Goal: Transaction & Acquisition: Purchase product/service

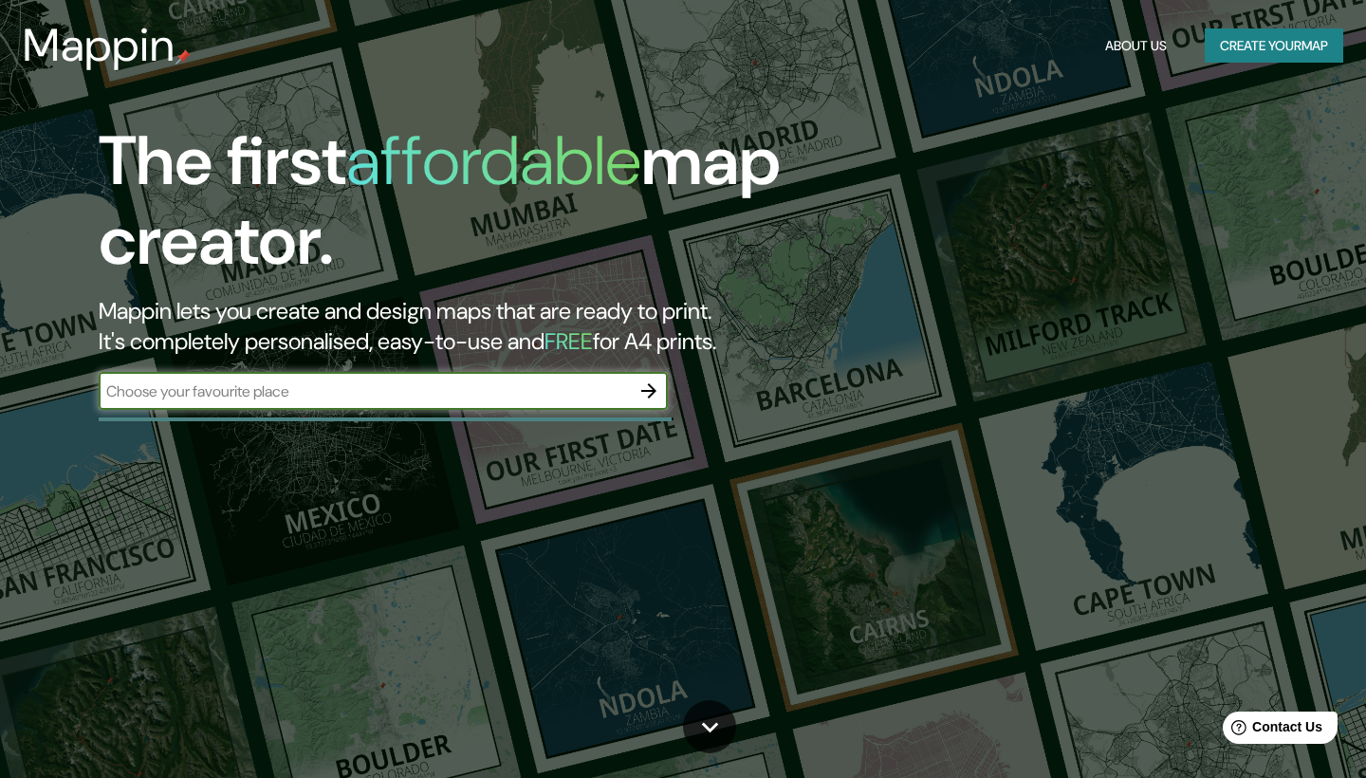
click at [476, 383] on input "text" at bounding box center [364, 391] width 531 height 22
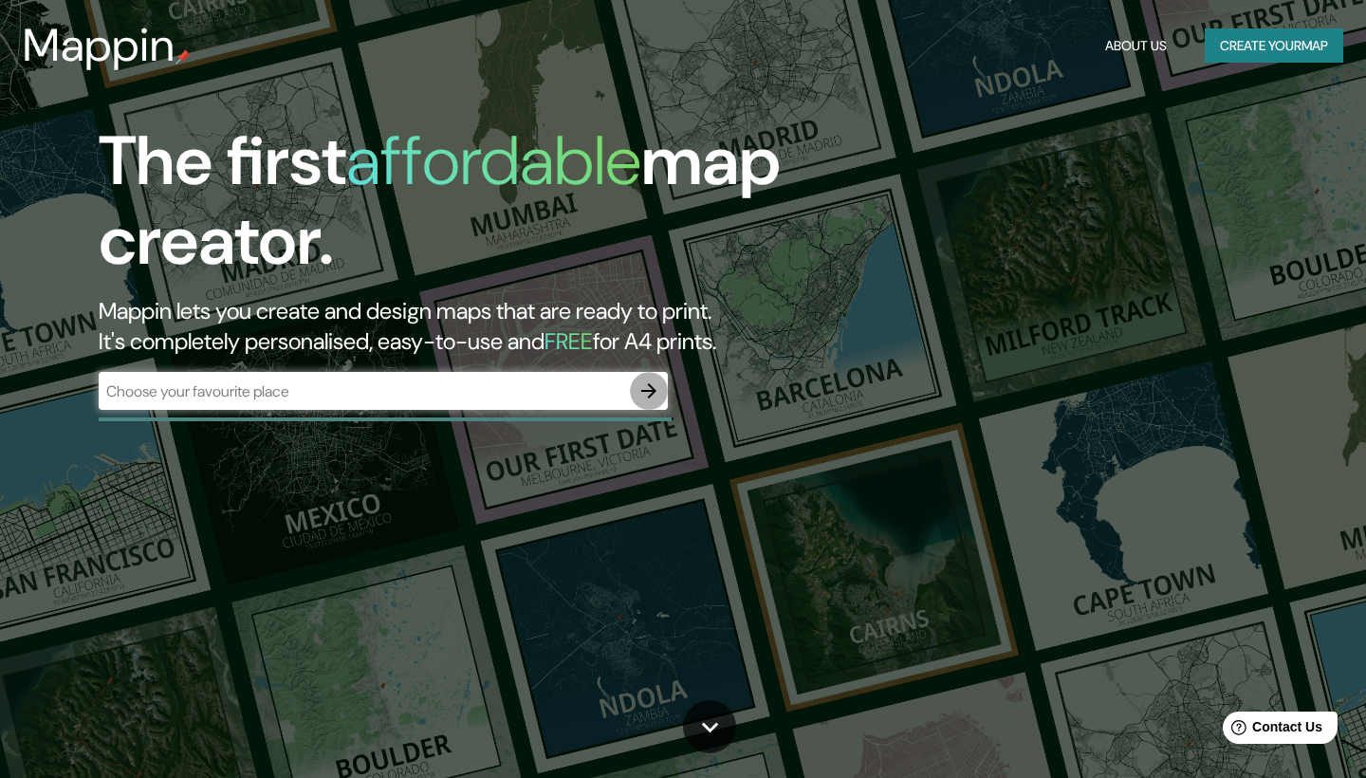
click at [647, 392] on icon "button" at bounding box center [648, 390] width 23 height 23
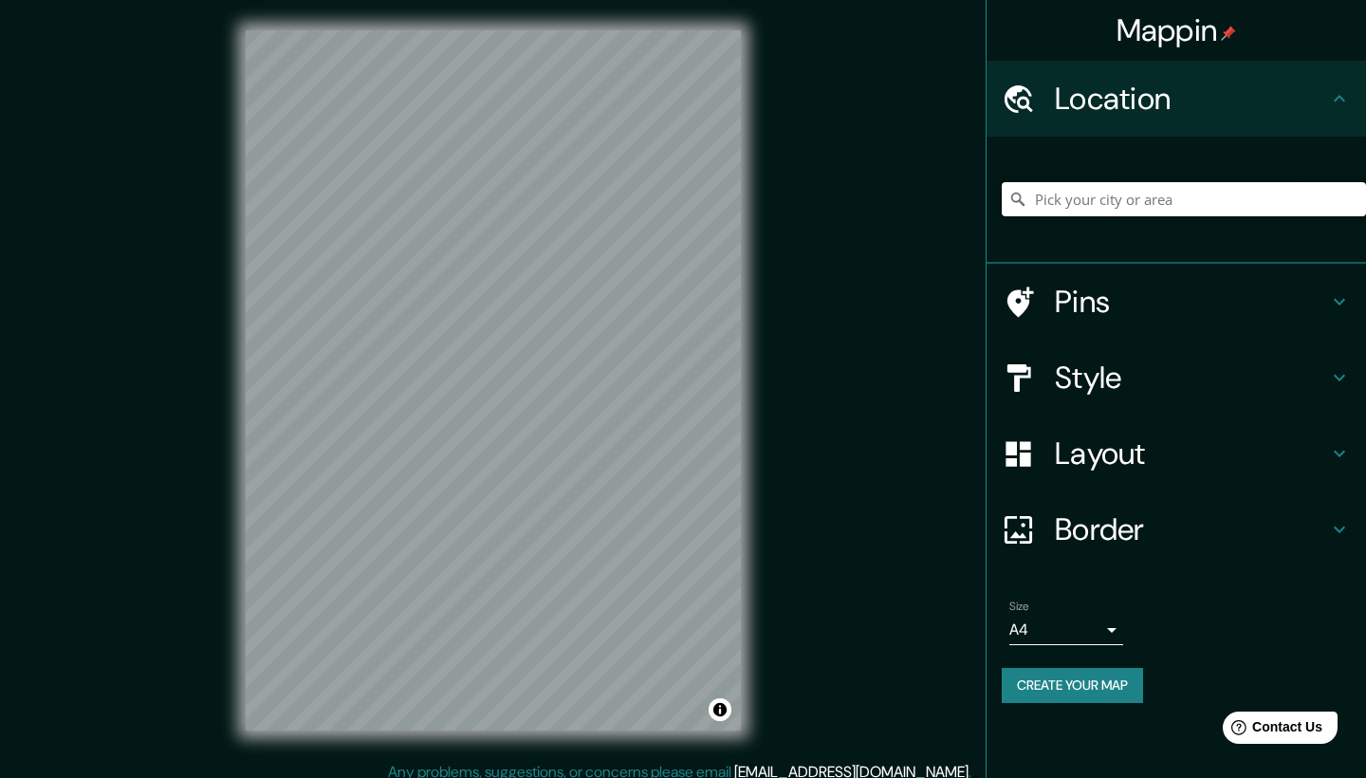
click at [1110, 203] on input "Pick your city or area" at bounding box center [1183, 199] width 364 height 34
drag, startPoint x: 1224, startPoint y: 201, endPoint x: 1022, endPoint y: 196, distance: 202.0
click at [1022, 196] on div "[GEOGRAPHIC_DATA], [GEOGRAPHIC_DATA]" at bounding box center [1183, 199] width 364 height 34
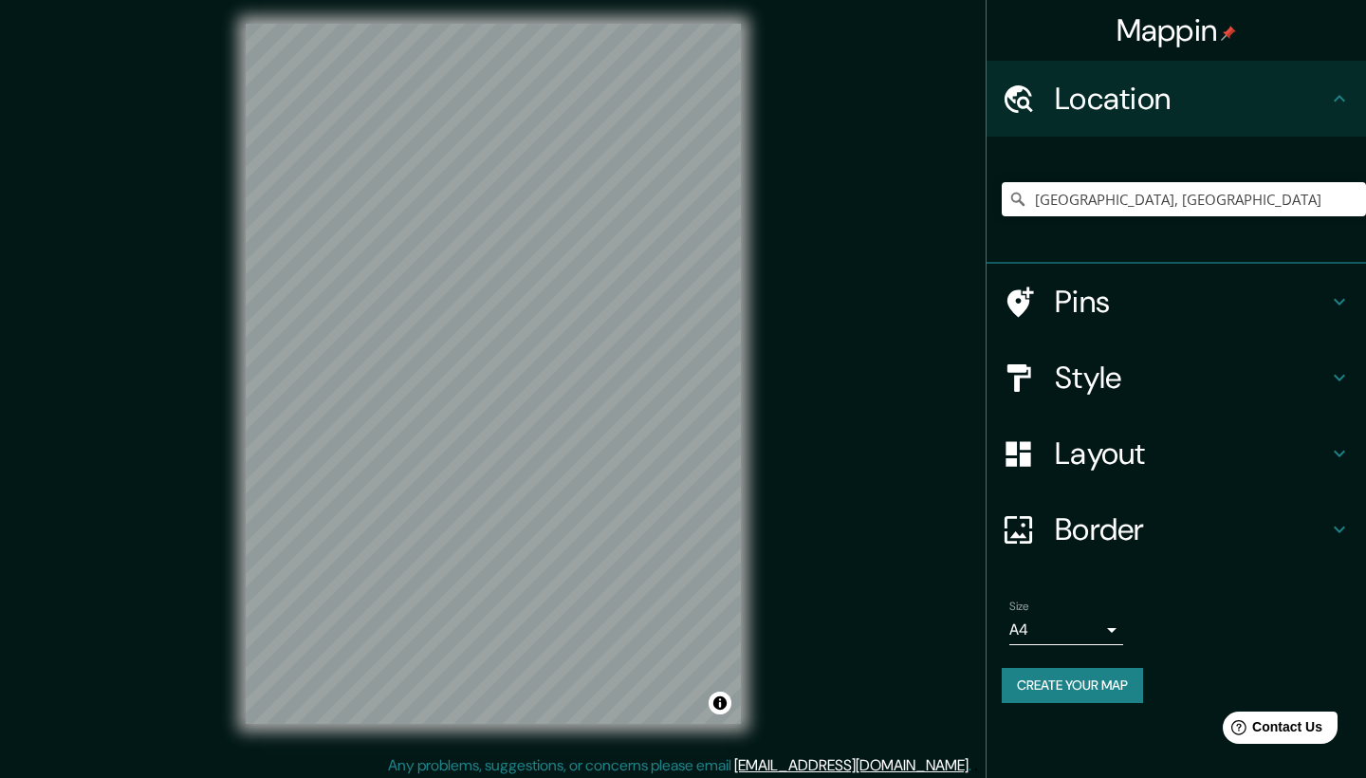
scroll to position [13, 0]
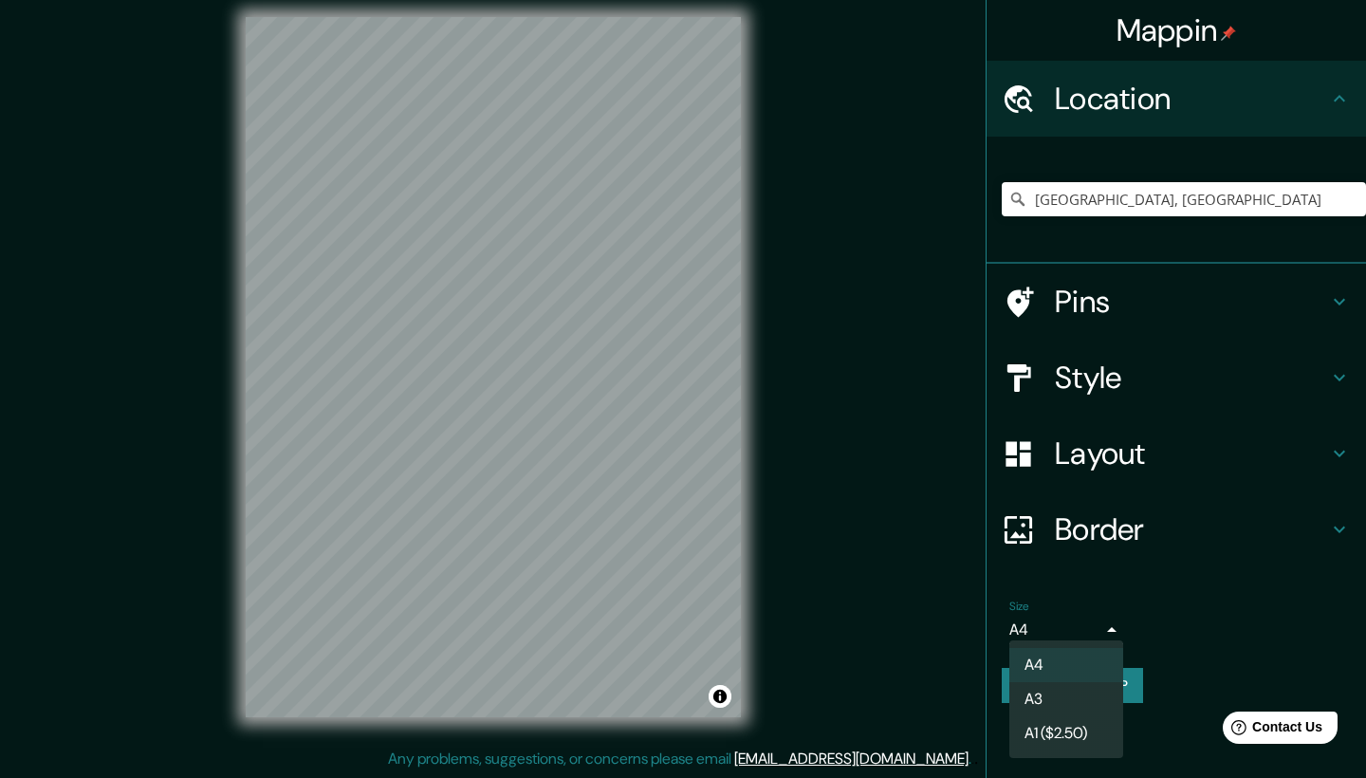
click at [1115, 625] on body "Mappin Location [GEOGRAPHIC_DATA], [GEOGRAPHIC_DATA], [GEOGRAPHIC_DATA] Pins St…" at bounding box center [683, 376] width 1366 height 778
click at [1086, 663] on li "A4" at bounding box center [1066, 665] width 114 height 34
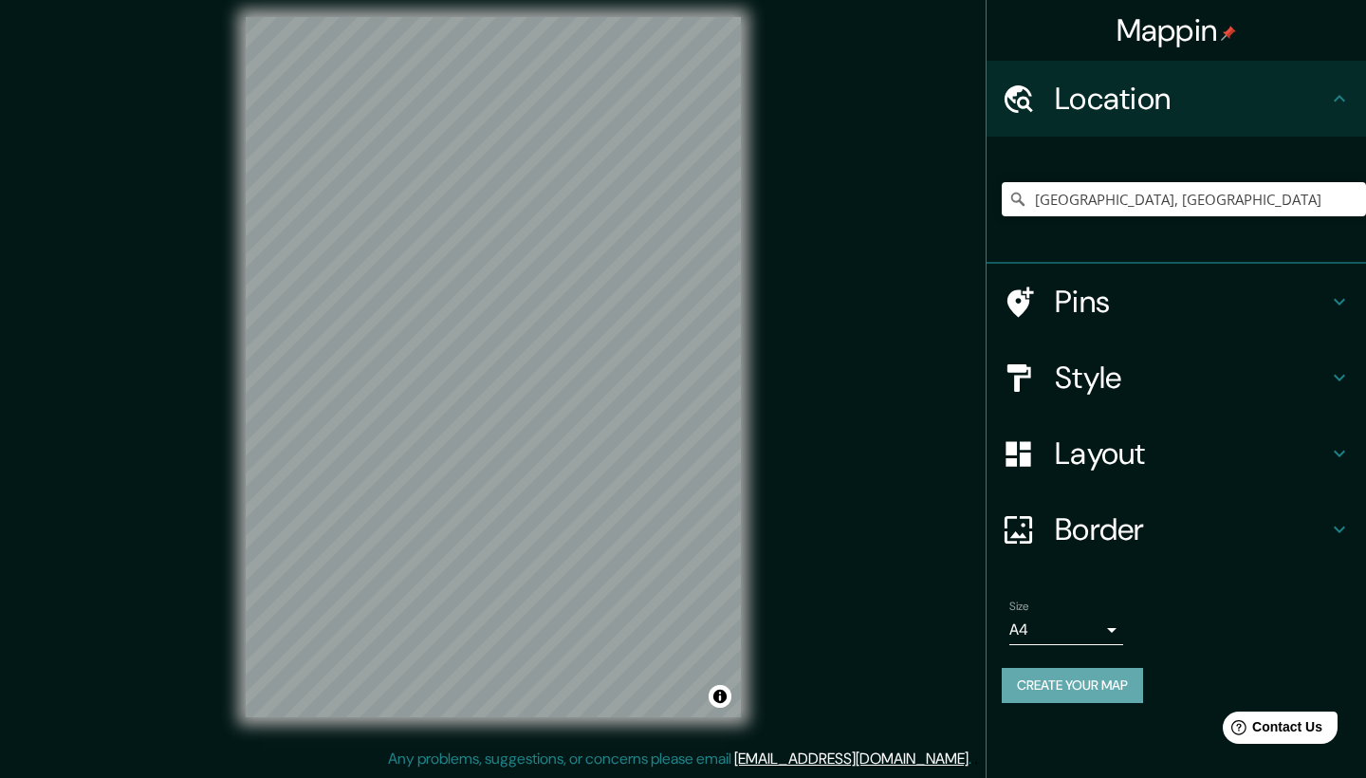
click at [1069, 674] on button "Create your map" at bounding box center [1071, 685] width 141 height 35
click at [1147, 202] on input "[GEOGRAPHIC_DATA], [GEOGRAPHIC_DATA]" at bounding box center [1183, 199] width 364 height 34
drag, startPoint x: 1136, startPoint y: 201, endPoint x: 1300, endPoint y: 284, distance: 183.6
click at [1341, 211] on input "[GEOGRAPHIC_DATA], [GEOGRAPHIC_DATA]" at bounding box center [1183, 199] width 364 height 34
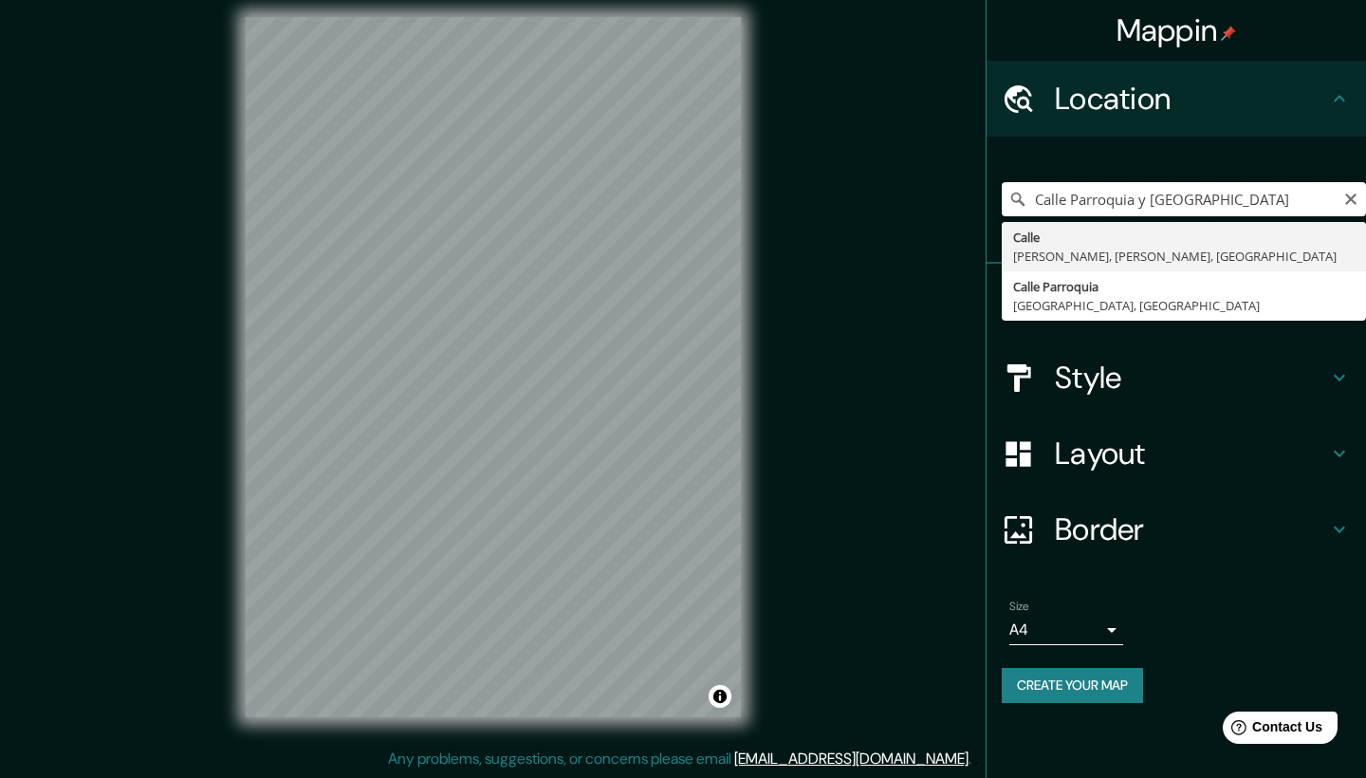
type input "Calle, [PERSON_NAME], [PERSON_NAME], [GEOGRAPHIC_DATA]"
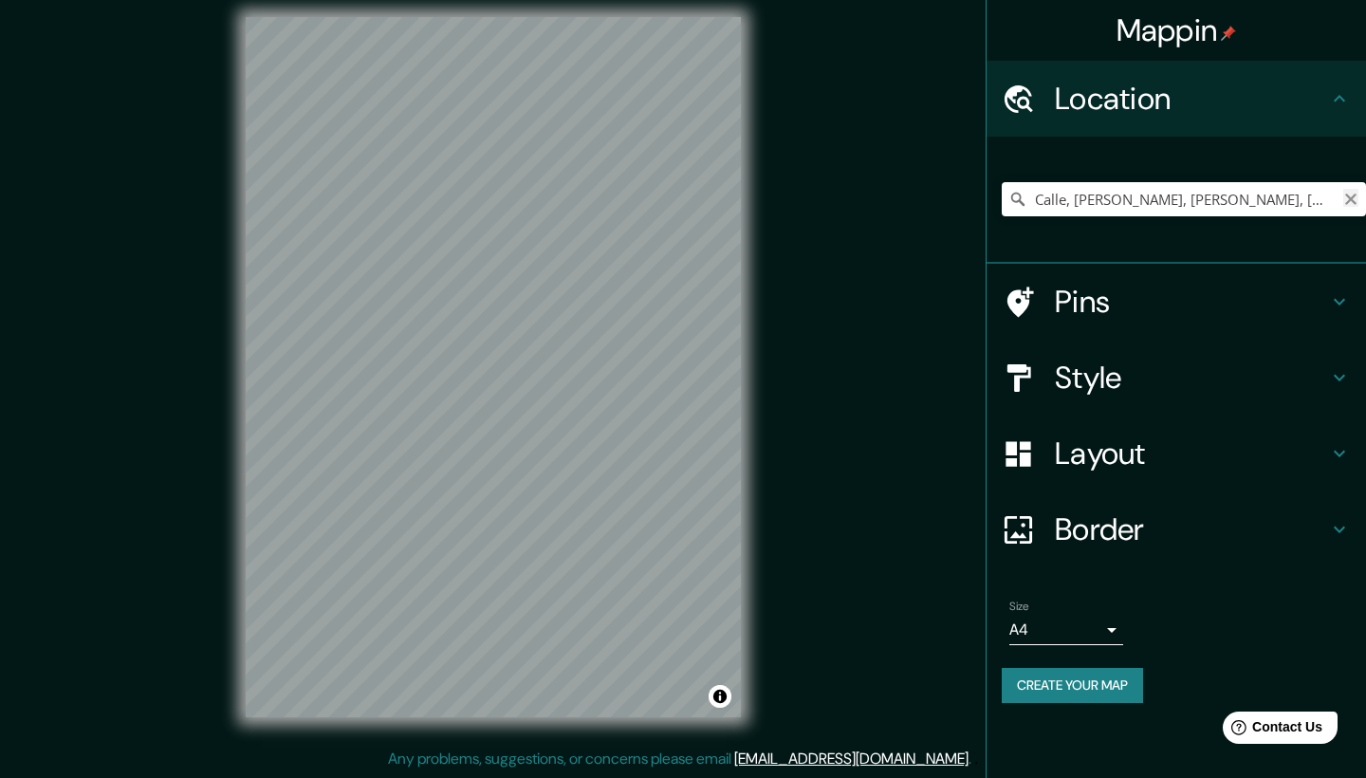
click at [1354, 200] on icon "Clear" at bounding box center [1350, 199] width 15 height 15
click at [1131, 194] on input "Pick your city or area" at bounding box center [1183, 199] width 364 height 34
drag, startPoint x: 1266, startPoint y: 207, endPoint x: 920, endPoint y: 183, distance: 346.9
click at [921, 183] on div "Mappin Location [GEOGRAPHIC_DATA][PERSON_NAME][PERSON_NAME][PERSON_NAME][PERSON…" at bounding box center [683, 382] width 1366 height 791
drag, startPoint x: 1144, startPoint y: 199, endPoint x: 1268, endPoint y: 373, distance: 213.4
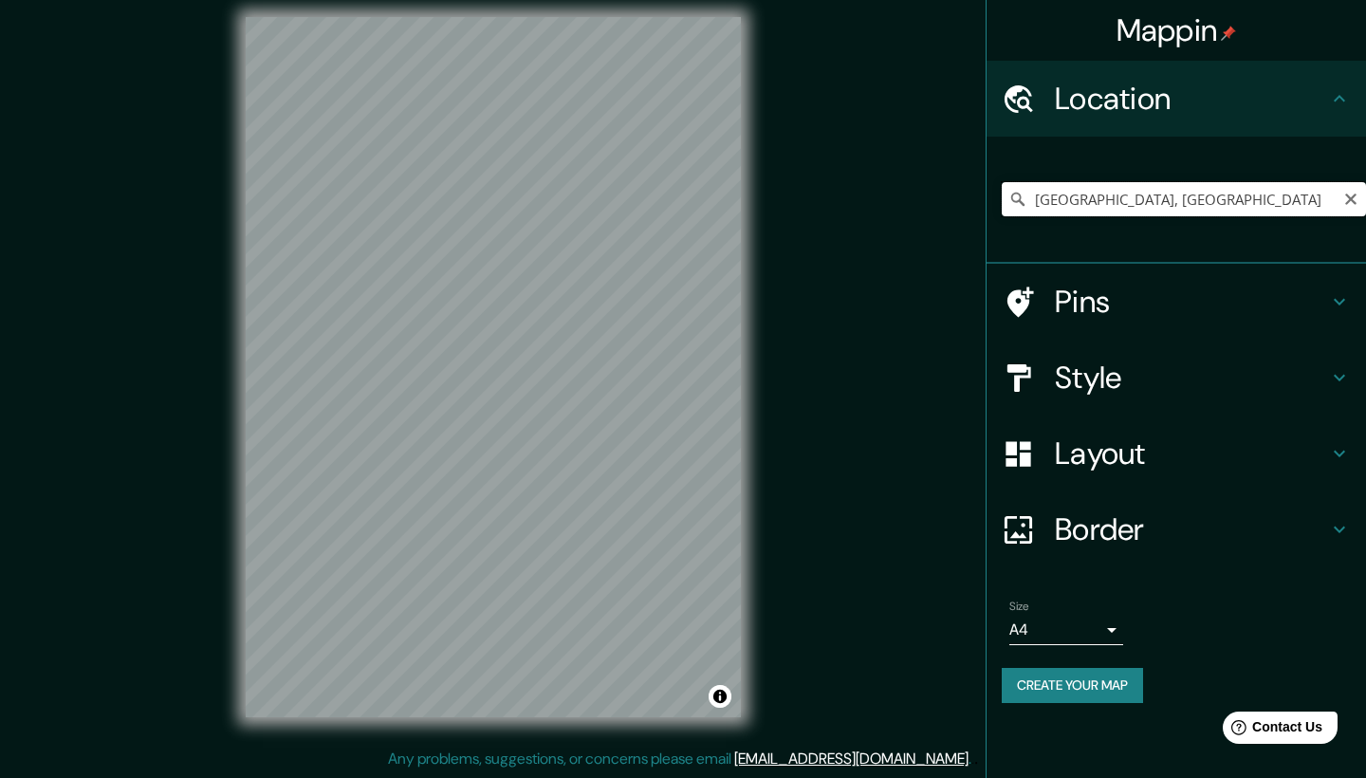
click at [1188, 202] on input "[GEOGRAPHIC_DATA], [GEOGRAPHIC_DATA]" at bounding box center [1183, 199] width 364 height 34
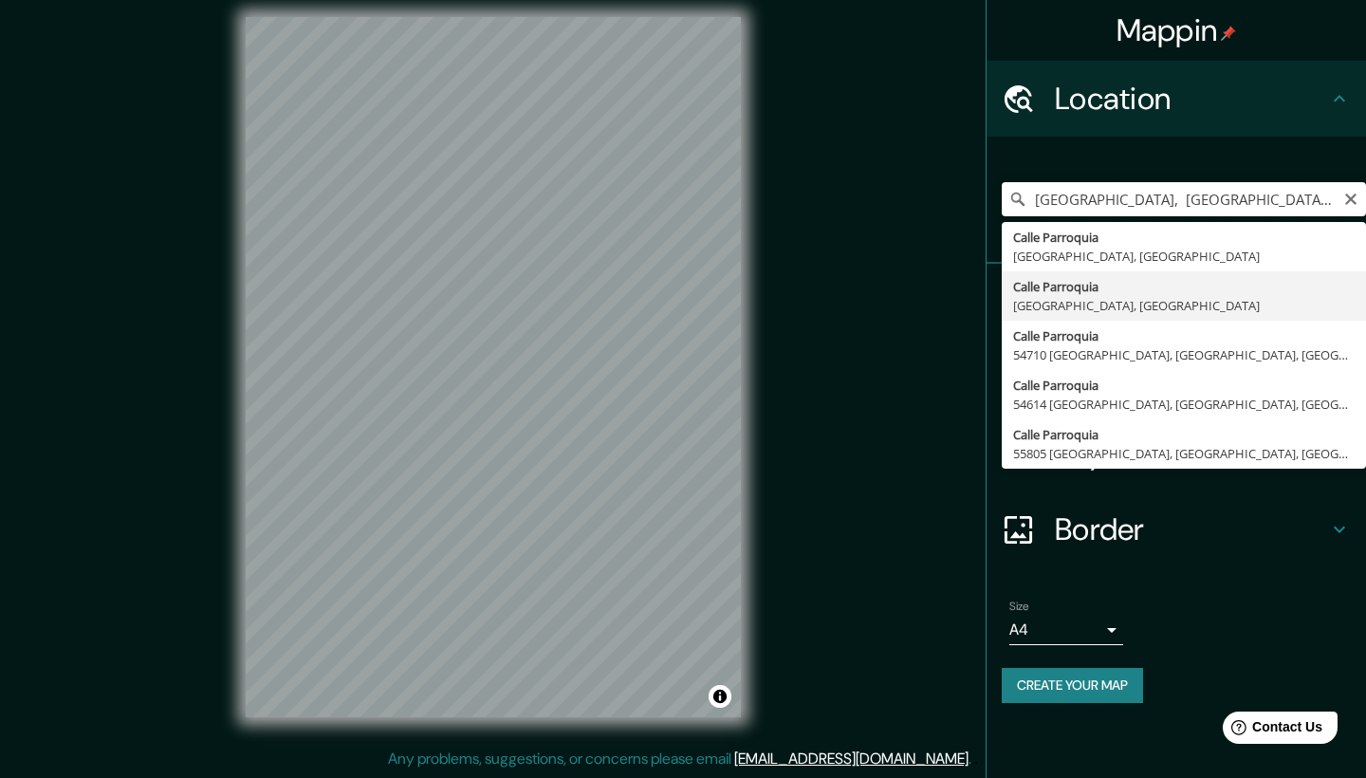
type input "[GEOGRAPHIC_DATA], [GEOGRAPHIC_DATA]"
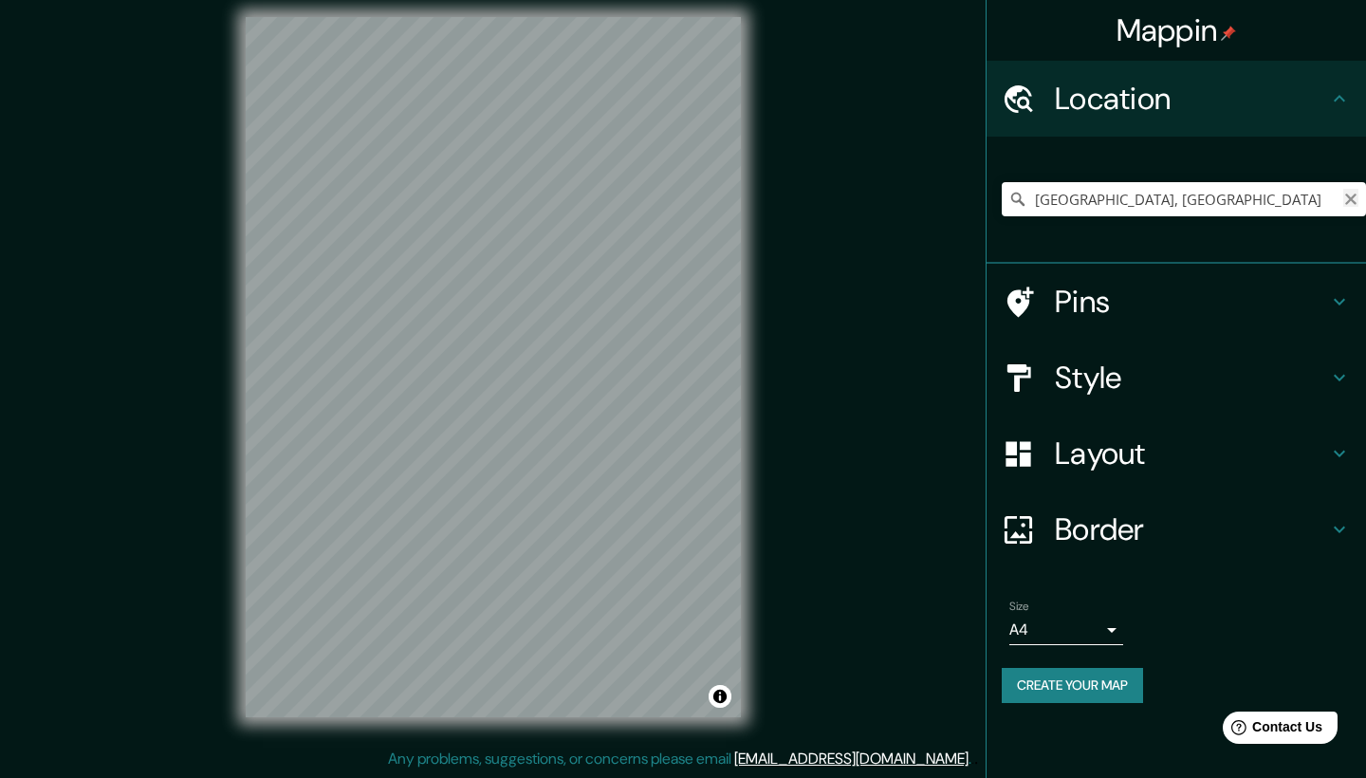
click at [1347, 198] on icon "Clear" at bounding box center [1350, 199] width 15 height 15
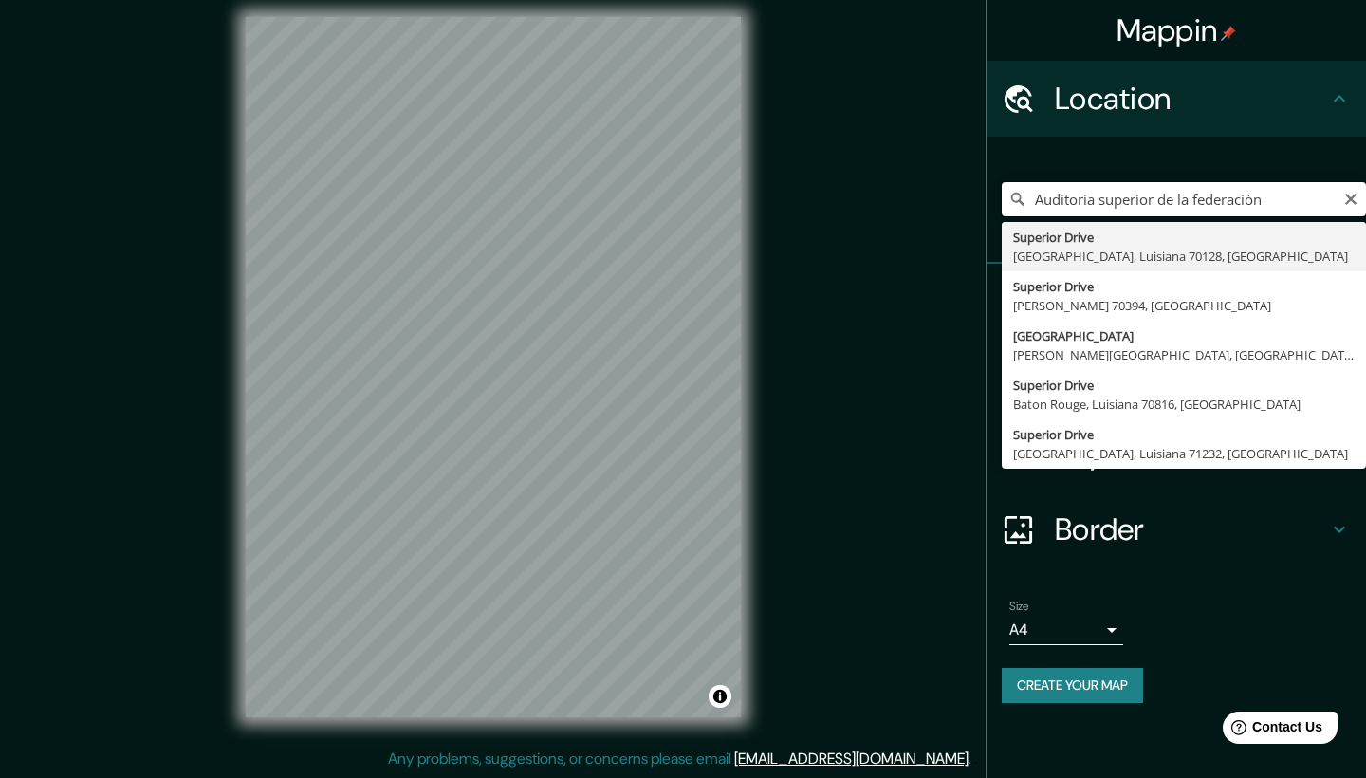
type input "[GEOGRAPHIC_DATA], [GEOGRAPHIC_DATA]"
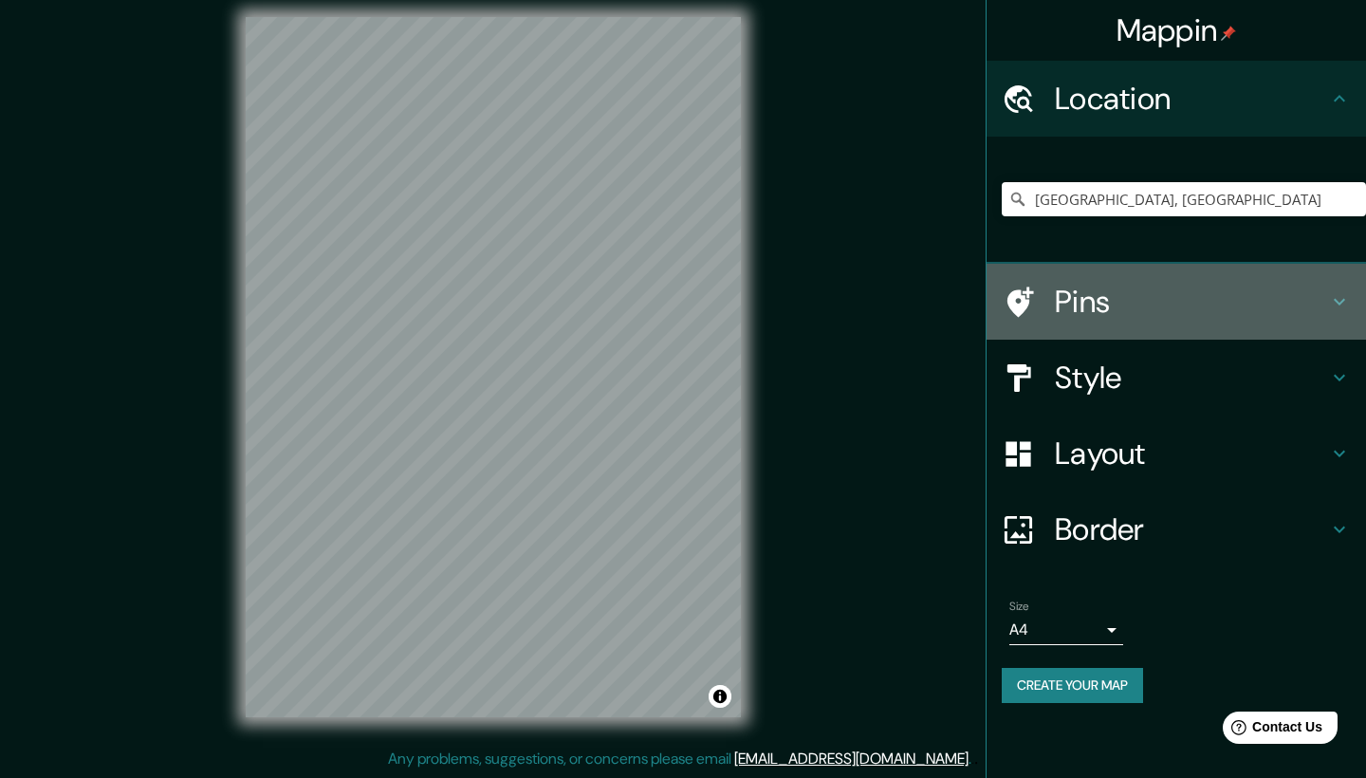
click at [1346, 299] on icon at bounding box center [1339, 301] width 23 height 23
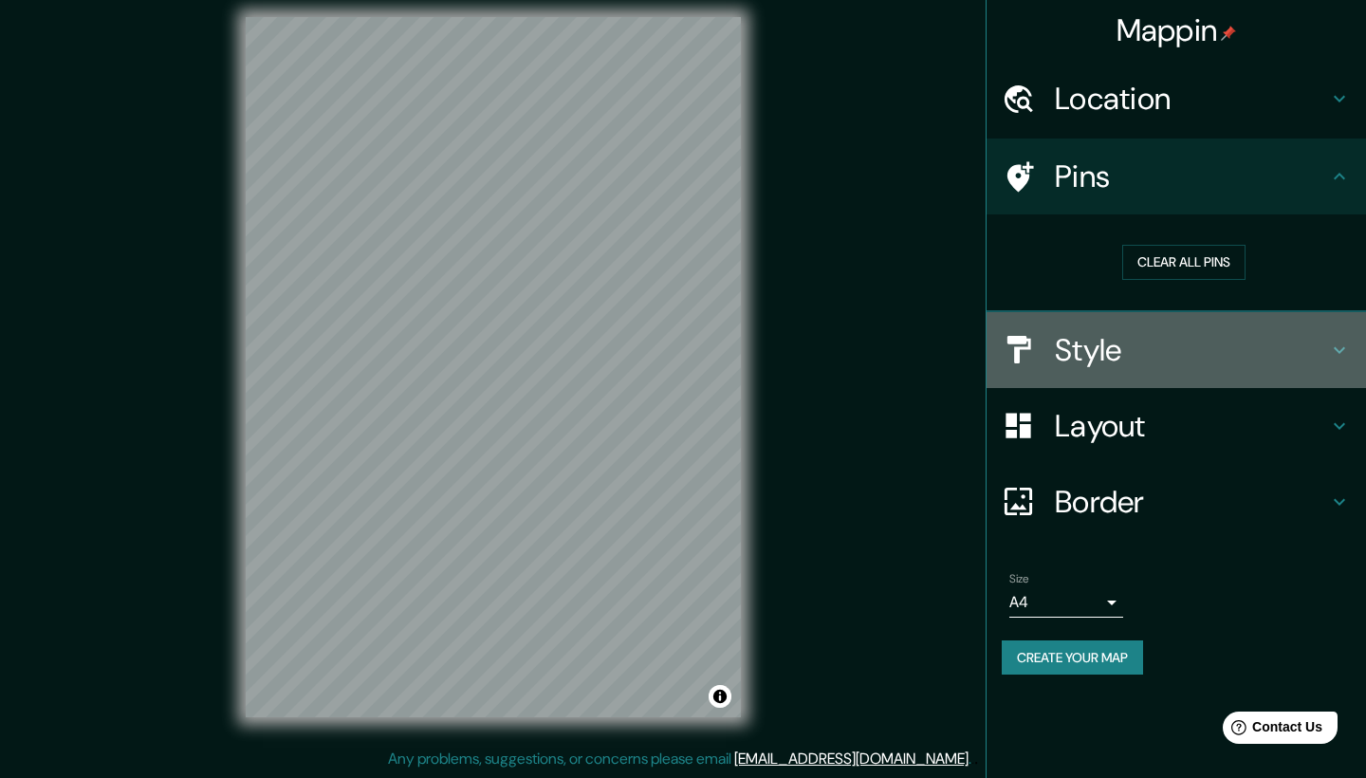
click at [1339, 347] on icon at bounding box center [1339, 350] width 23 height 23
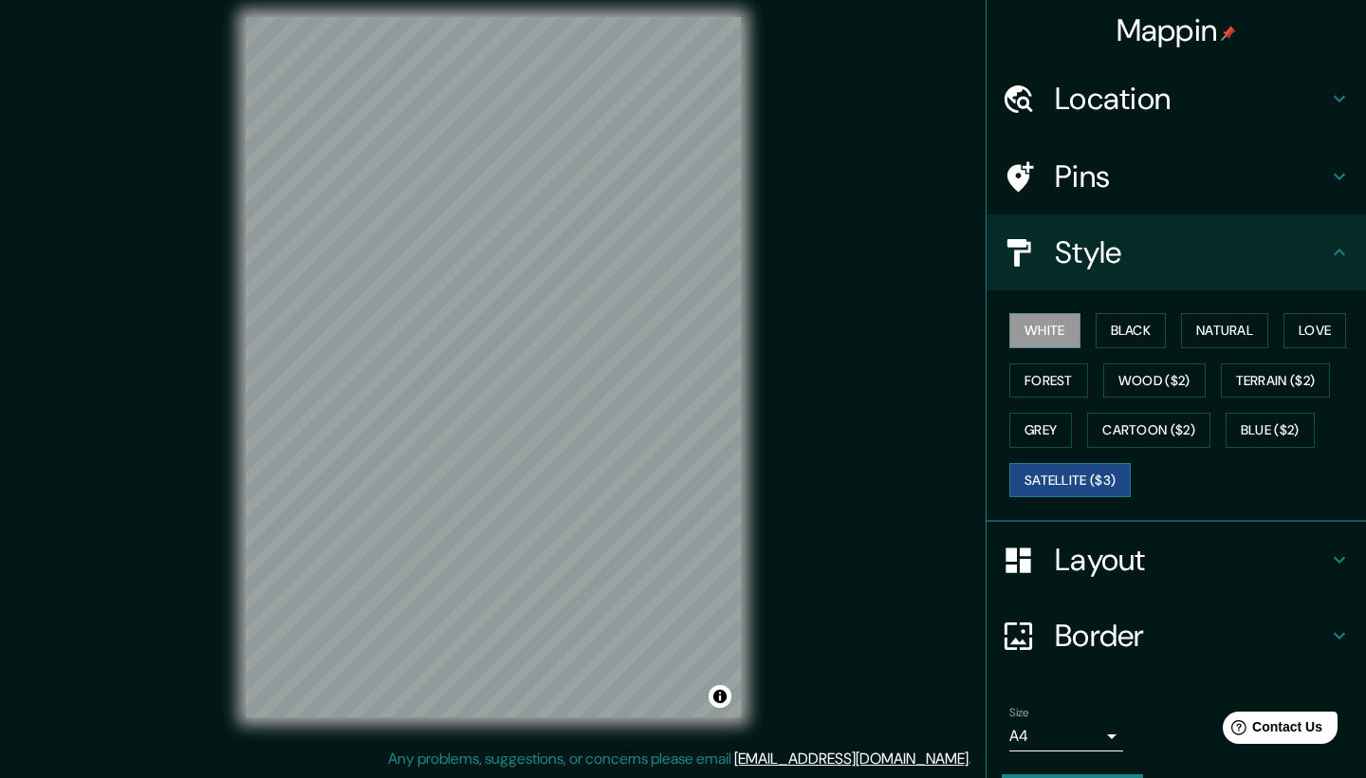
click at [1091, 475] on button "Satellite ($3)" at bounding box center [1069, 480] width 121 height 35
click at [1340, 254] on icon at bounding box center [1339, 252] width 23 height 23
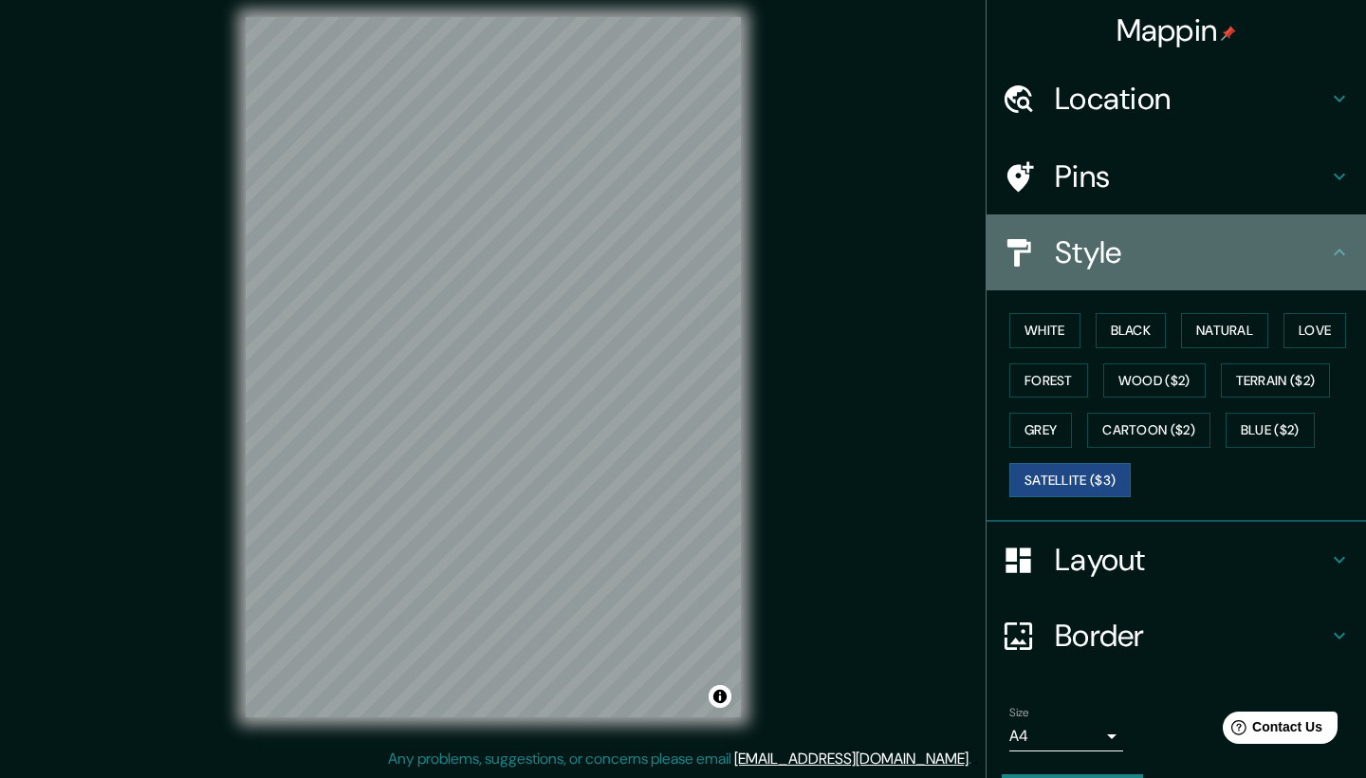
click at [1332, 252] on icon at bounding box center [1339, 252] width 23 height 23
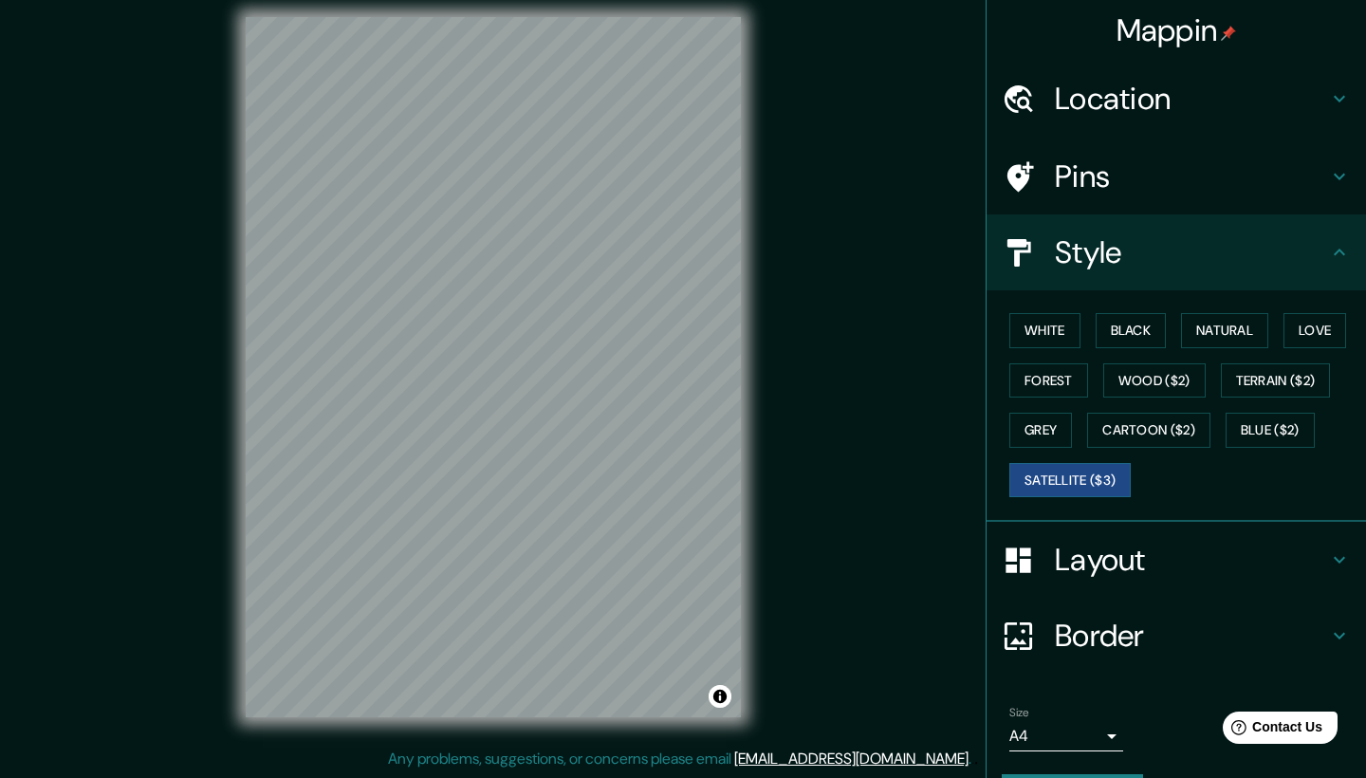
click at [1339, 250] on icon at bounding box center [1339, 252] width 23 height 23
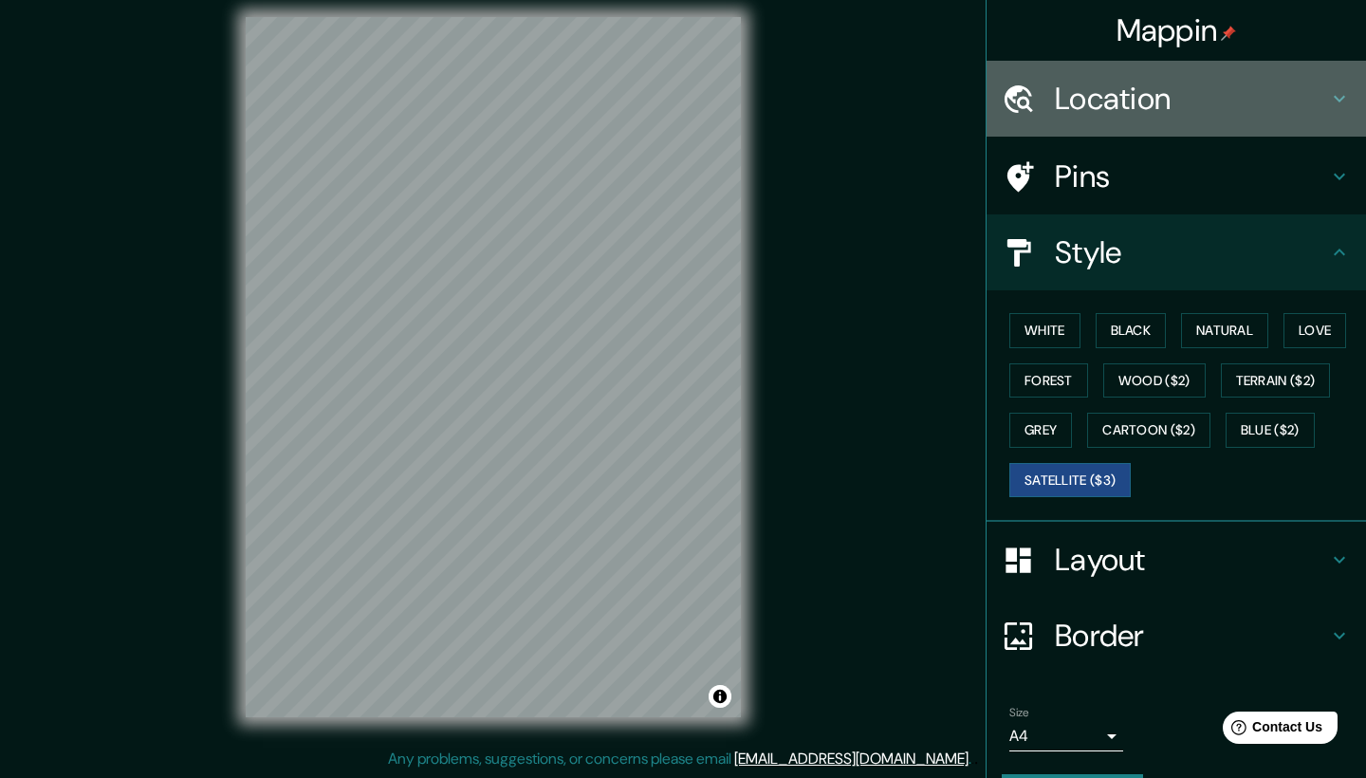
click at [1342, 96] on icon at bounding box center [1339, 98] width 23 height 23
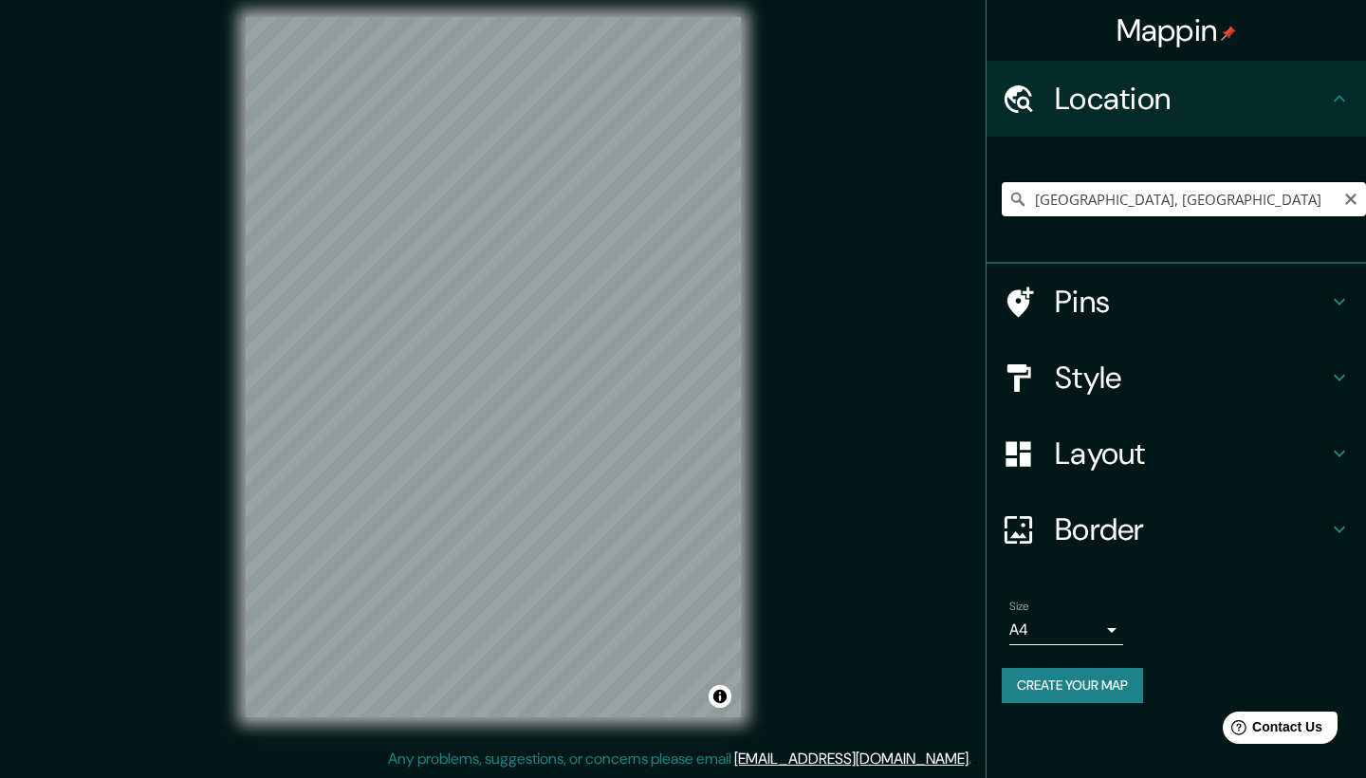
click at [1036, 195] on input "[GEOGRAPHIC_DATA], [GEOGRAPHIC_DATA]" at bounding box center [1183, 199] width 364 height 34
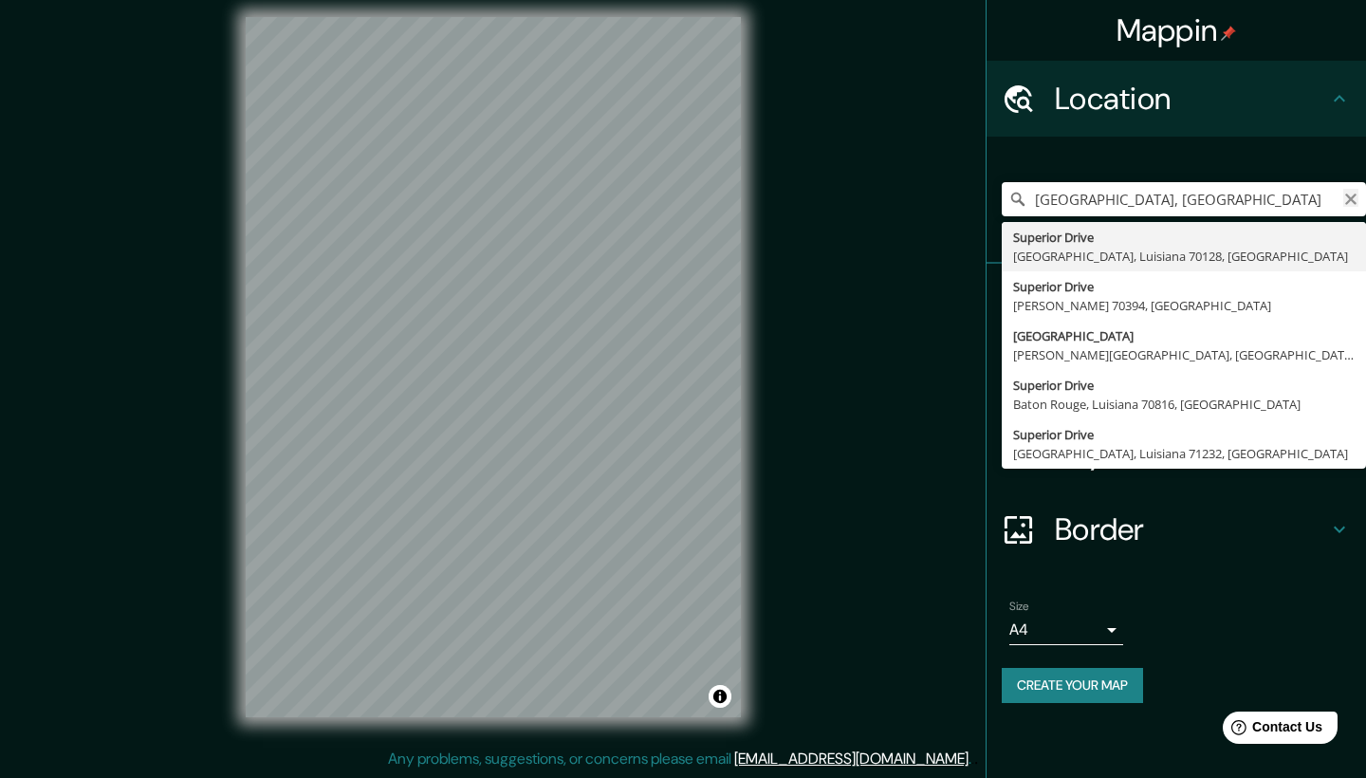
click at [1352, 202] on icon "Clear" at bounding box center [1350, 199] width 15 height 15
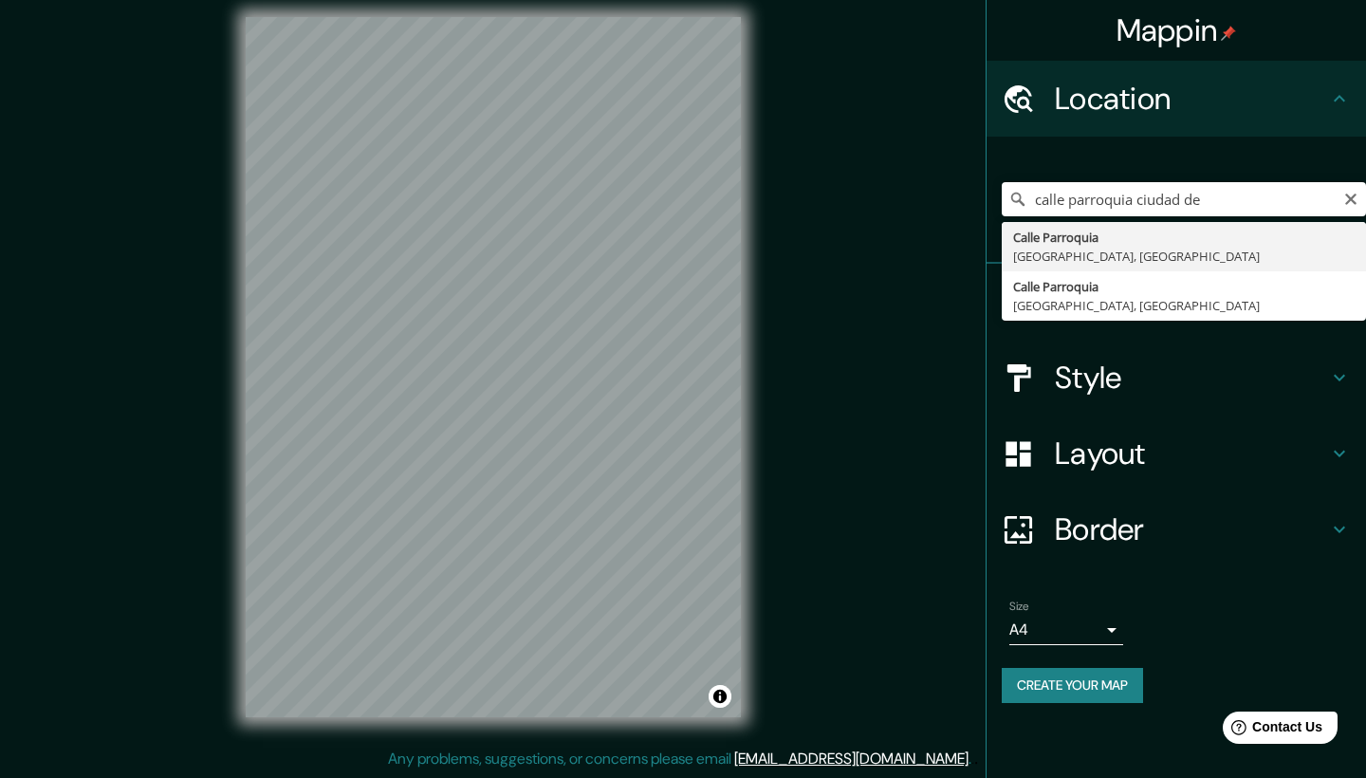
type input "[GEOGRAPHIC_DATA], [GEOGRAPHIC_DATA]"
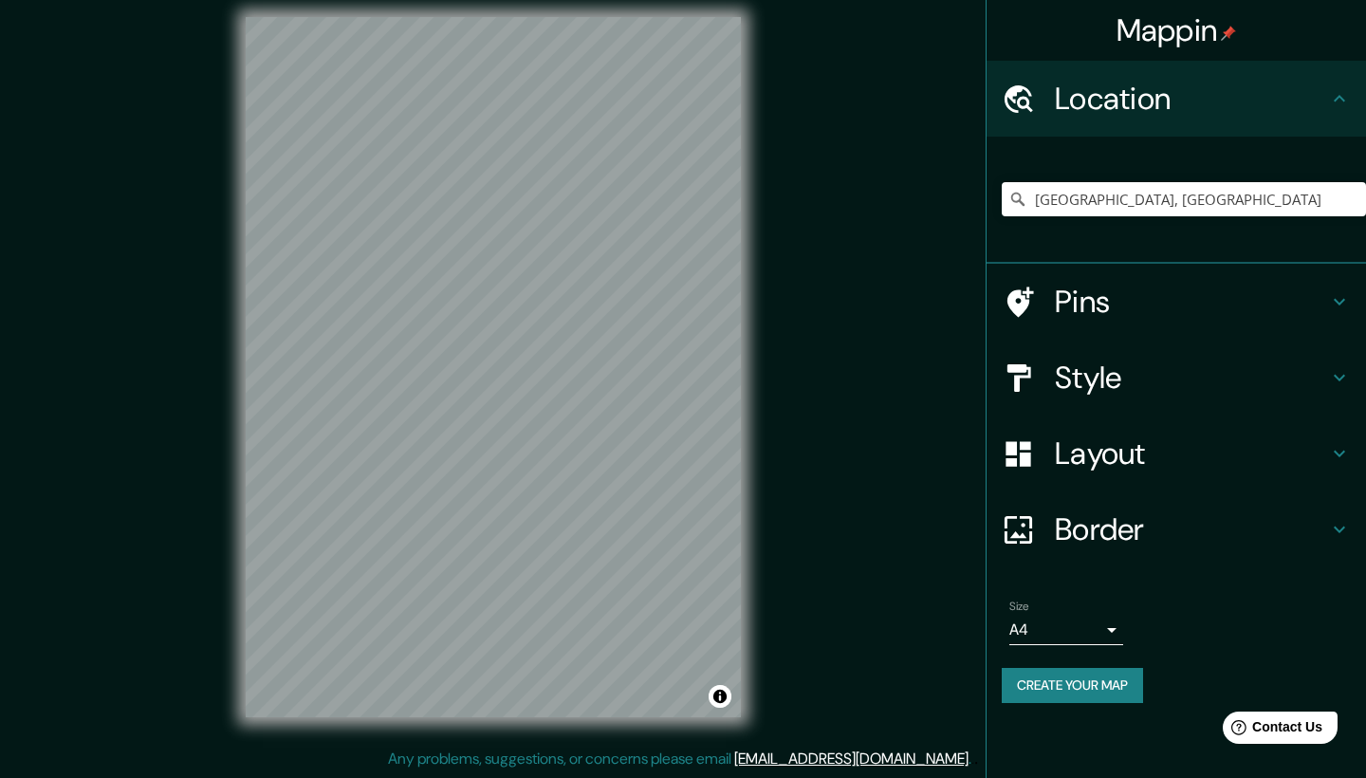
click at [834, 354] on div "Mappin Location [GEOGRAPHIC_DATA], [GEOGRAPHIC_DATA], [GEOGRAPHIC_DATA] Pins St…" at bounding box center [683, 382] width 1366 height 791
click at [746, 343] on div "© Mapbox © OpenStreetMap Improve this map © Maxar" at bounding box center [493, 367] width 556 height 761
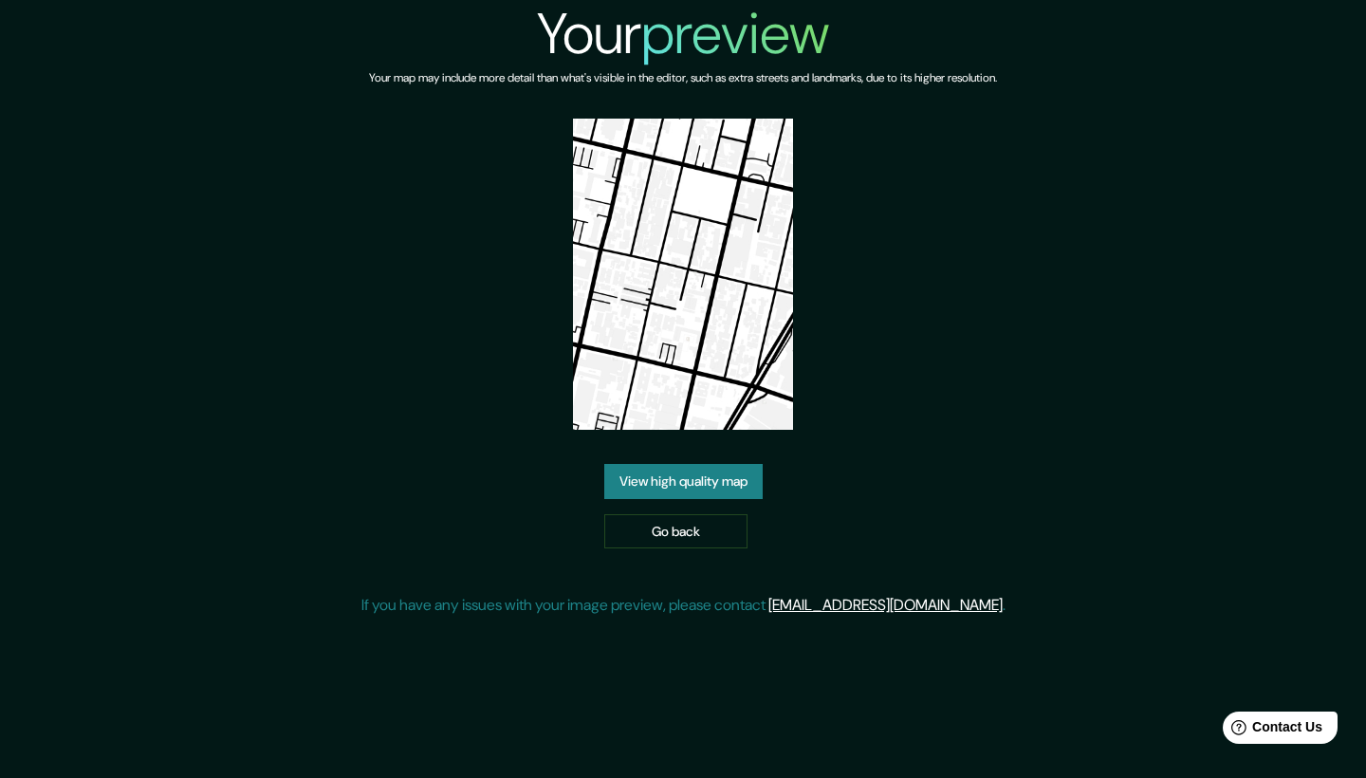
click at [710, 344] on img at bounding box center [683, 274] width 220 height 311
